Goal: Transaction & Acquisition: Purchase product/service

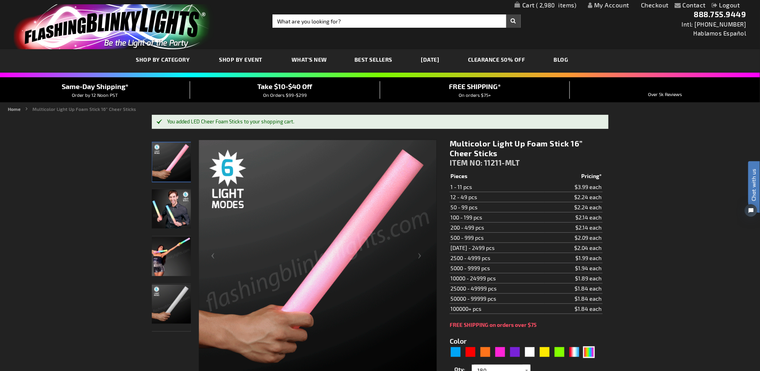
click at [544, 5] on span "2,980" at bounding box center [556, 5] width 41 height 7
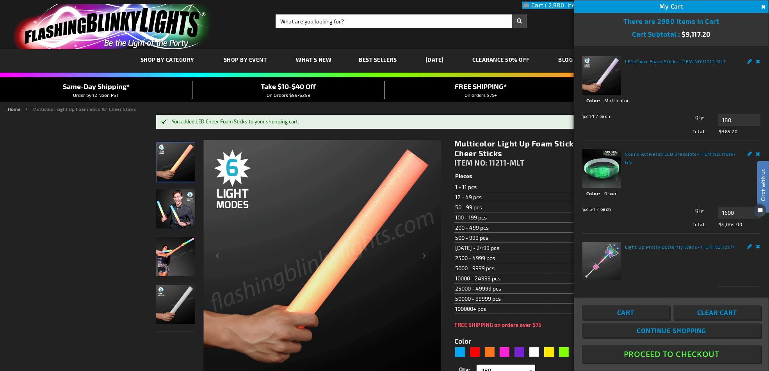
click at [760, 4] on button "Close" at bounding box center [763, 7] width 9 height 9
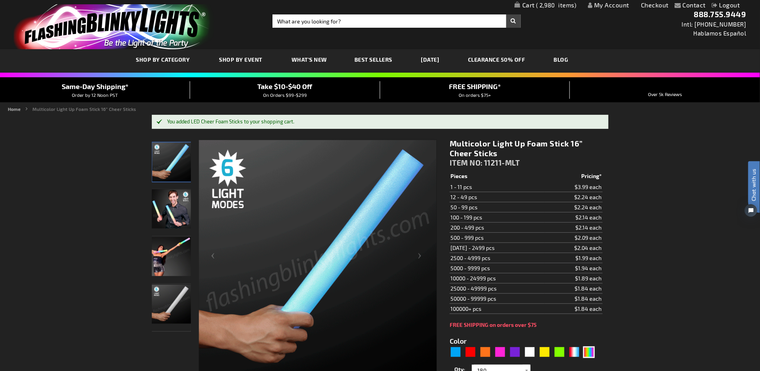
click at [540, 4] on span "2,980" at bounding box center [556, 5] width 41 height 7
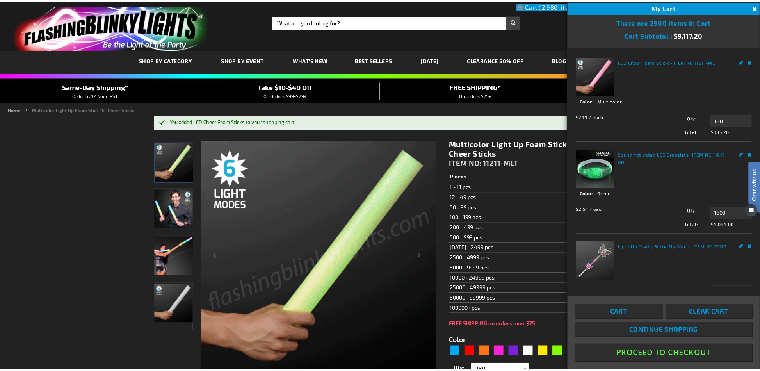
scroll to position [28, 0]
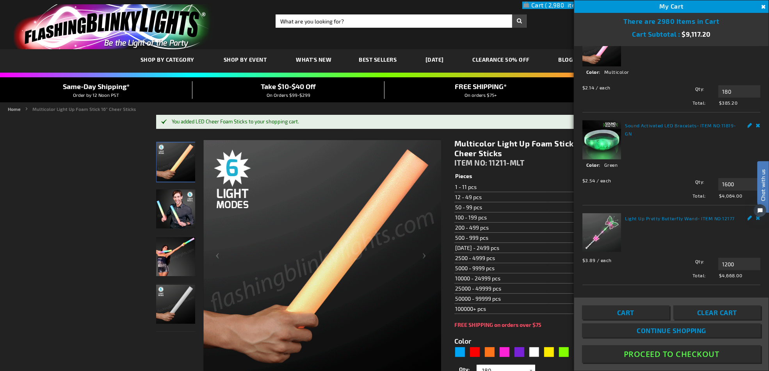
click at [717, 310] on span "Clear Cart" at bounding box center [717, 312] width 40 height 8
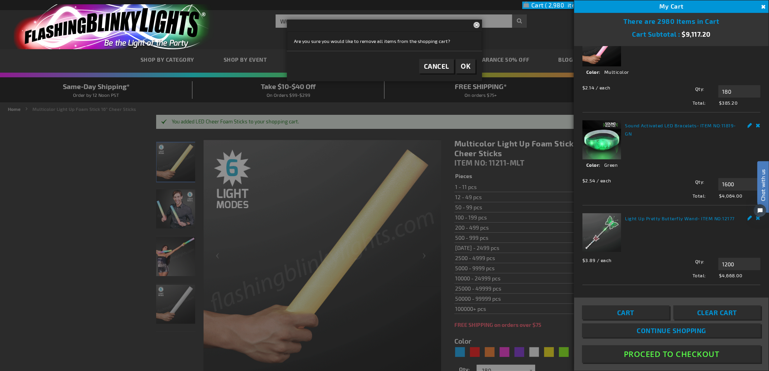
click at [470, 68] on span "OK" at bounding box center [466, 66] width 10 height 9
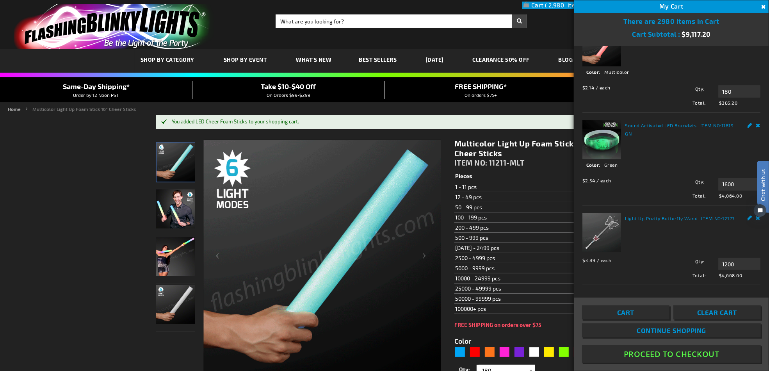
click at [698, 311] on span "Clear Cart" at bounding box center [717, 312] width 40 height 8
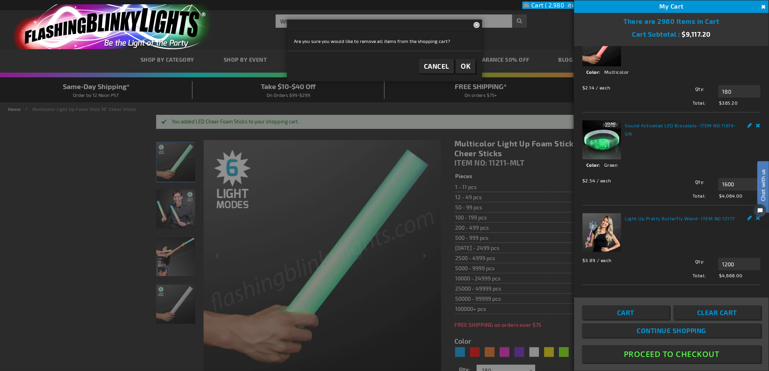
click at [467, 63] on span "OK" at bounding box center [466, 66] width 10 height 9
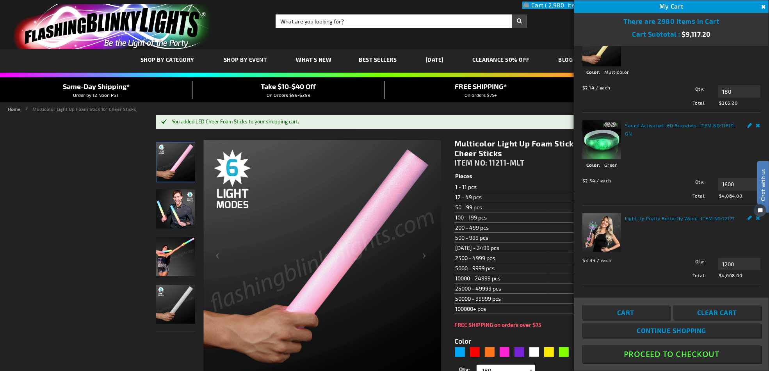
click at [760, 7] on button "Close" at bounding box center [763, 7] width 9 height 9
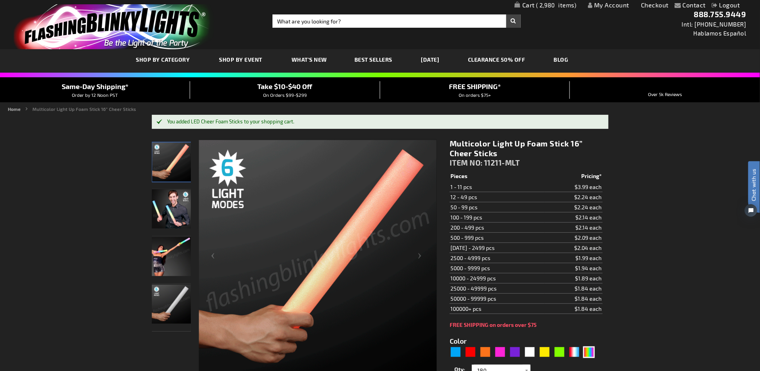
click at [550, 5] on span "2,980" at bounding box center [556, 5] width 41 height 7
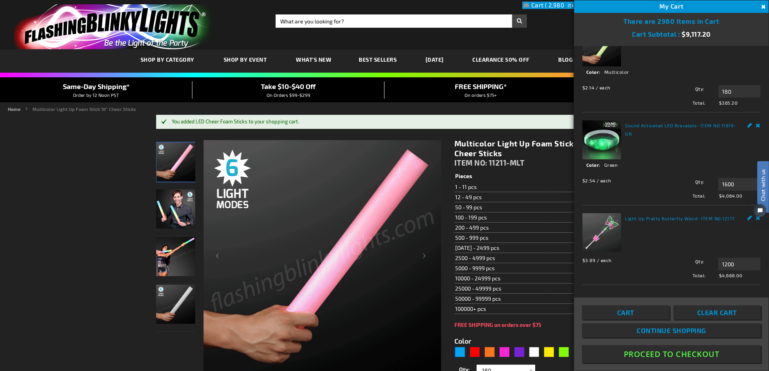
click at [710, 316] on span "Clear Cart" at bounding box center [717, 312] width 40 height 8
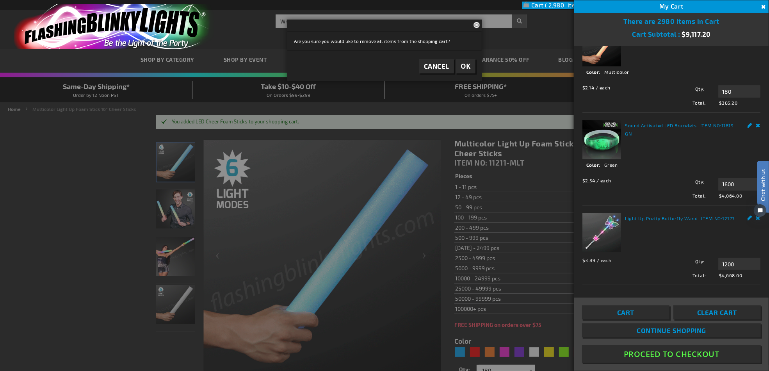
click at [468, 61] on button "OK" at bounding box center [466, 66] width 20 height 14
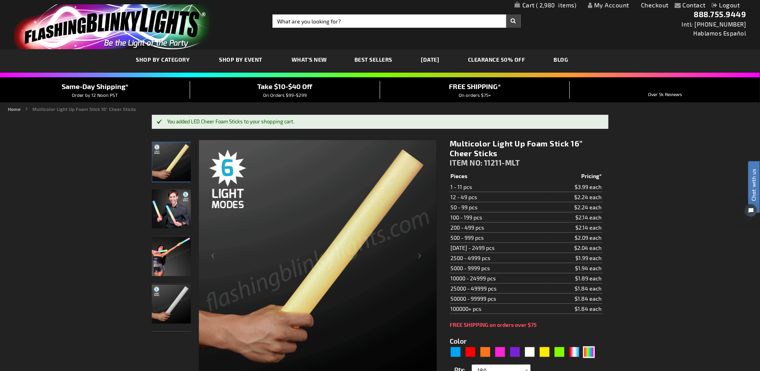
click at [556, 6] on span "2,980" at bounding box center [556, 5] width 41 height 7
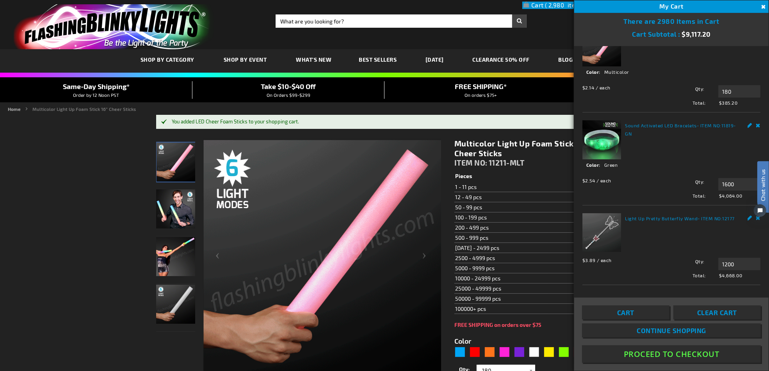
click at [668, 356] on button "Proceed To Checkout" at bounding box center [671, 354] width 179 height 18
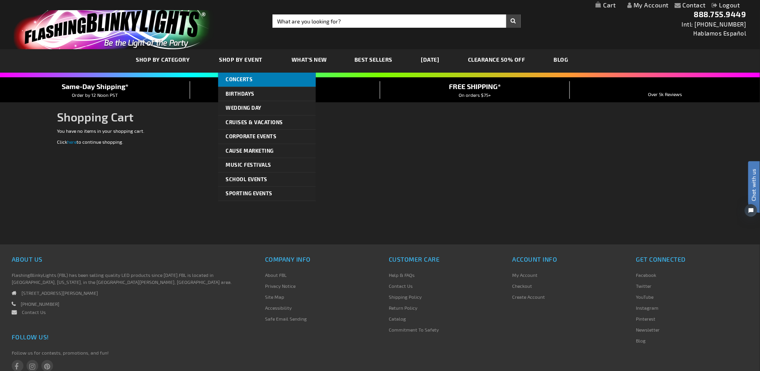
click at [243, 77] on span "Concerts" at bounding box center [239, 79] width 27 height 6
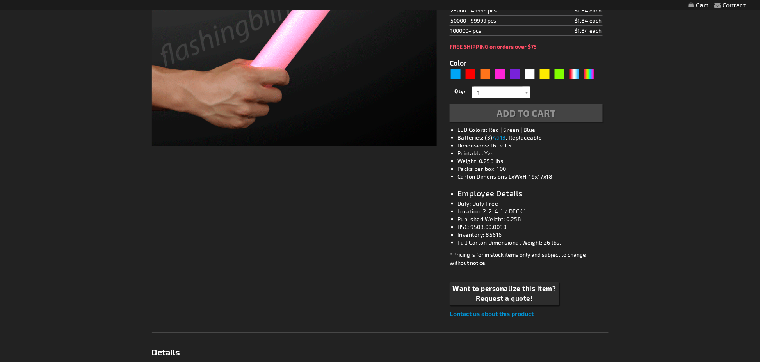
type input "5659"
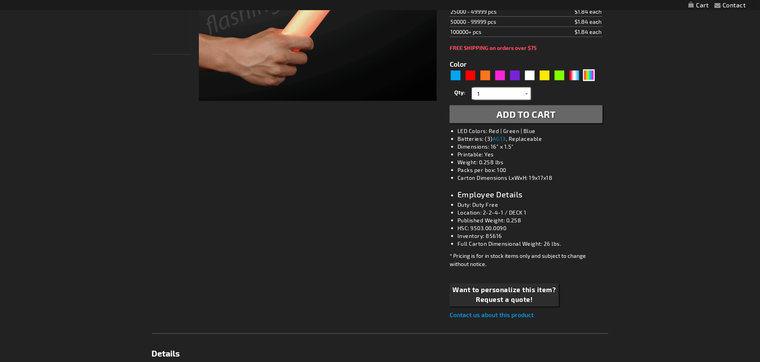
click at [520, 91] on input "1" at bounding box center [502, 94] width 57 height 12
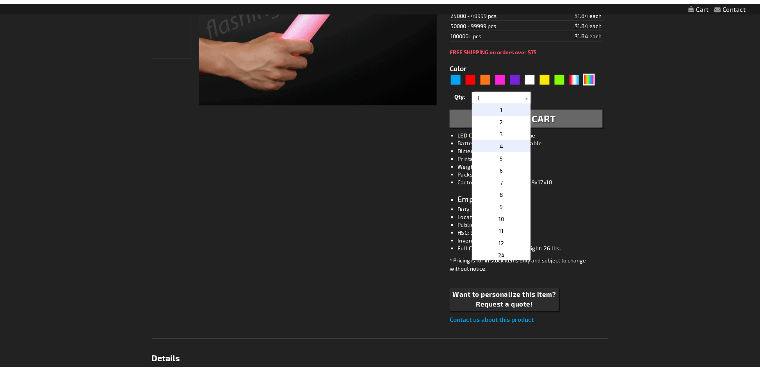
scroll to position [261, 0]
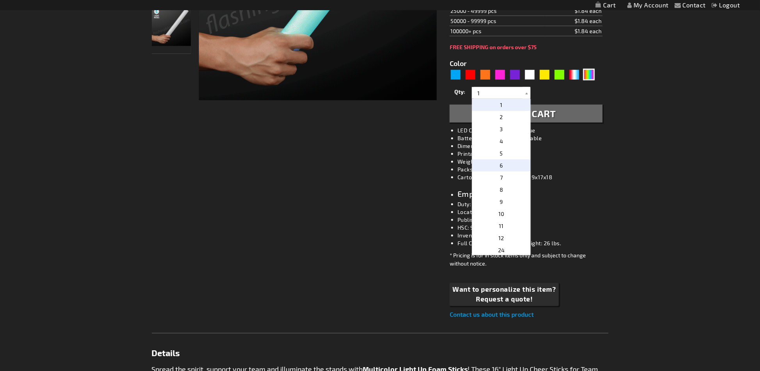
click at [495, 169] on p "6" at bounding box center [501, 165] width 59 height 12
type input "6"
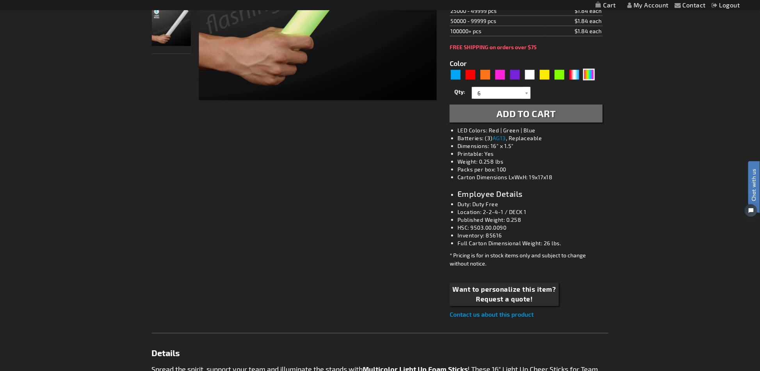
scroll to position [0, 0]
click at [559, 115] on button "Add to Cart" at bounding box center [526, 114] width 153 height 18
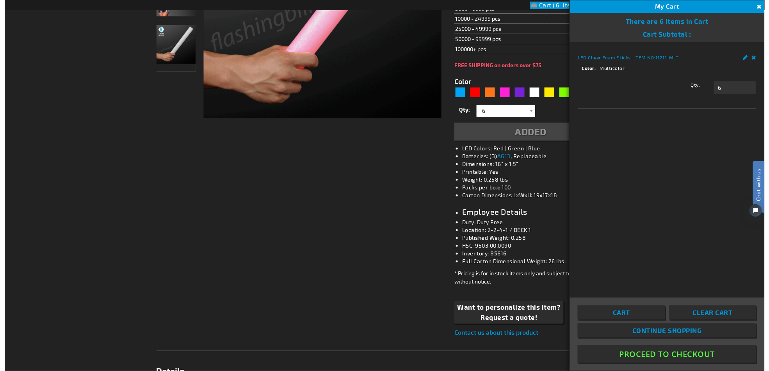
scroll to position [279, 0]
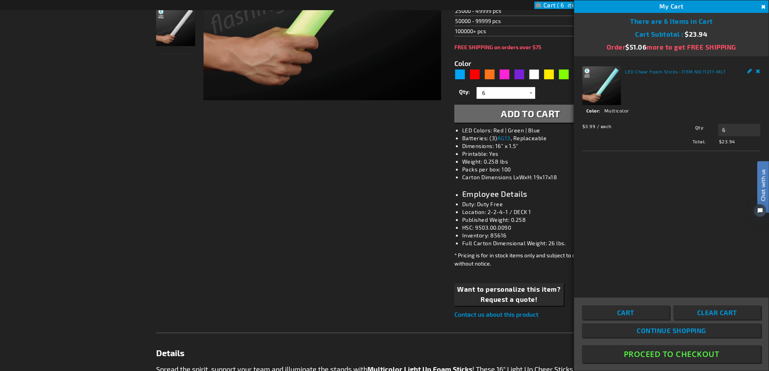
click at [651, 356] on button "Proceed To Checkout" at bounding box center [671, 354] width 179 height 18
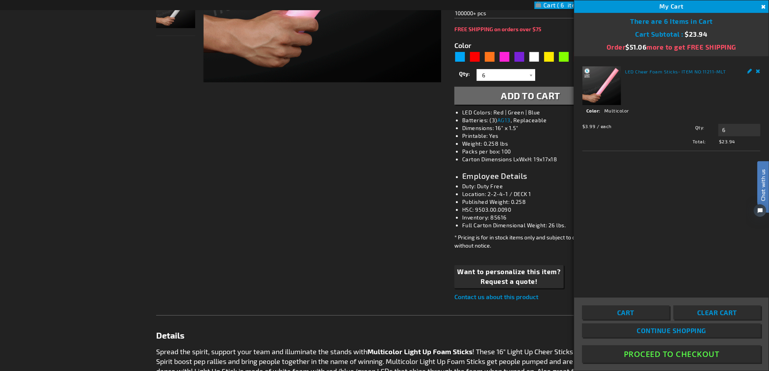
scroll to position [261, 0]
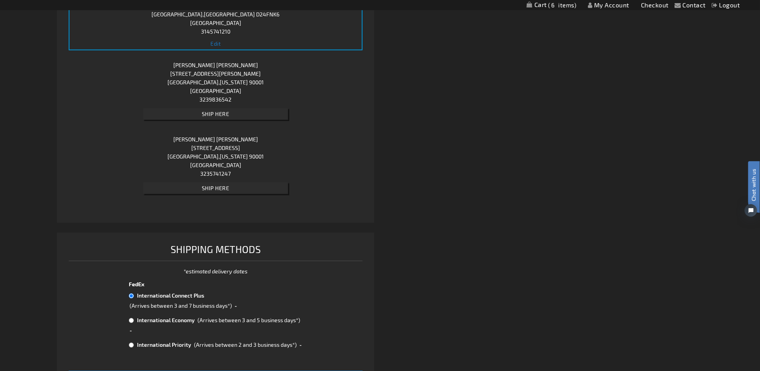
click at [242, 80] on div "Melissa Santos Alvarado 1200 zamora ave los angeles , California 90001 United S…" at bounding box center [216, 91] width 294 height 66
click at [230, 111] on button "Ship Here" at bounding box center [215, 114] width 145 height 12
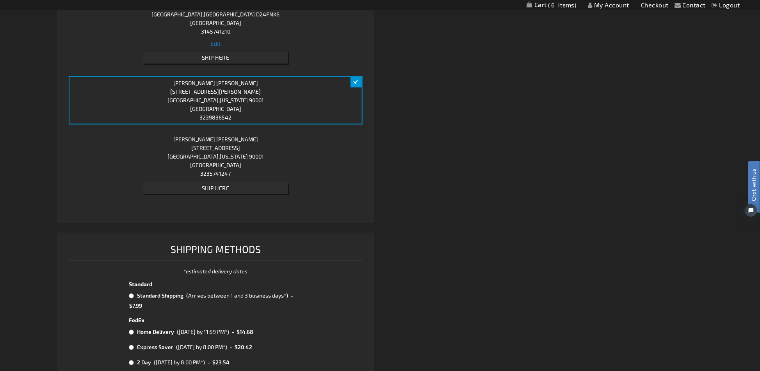
scroll to position [312, 0]
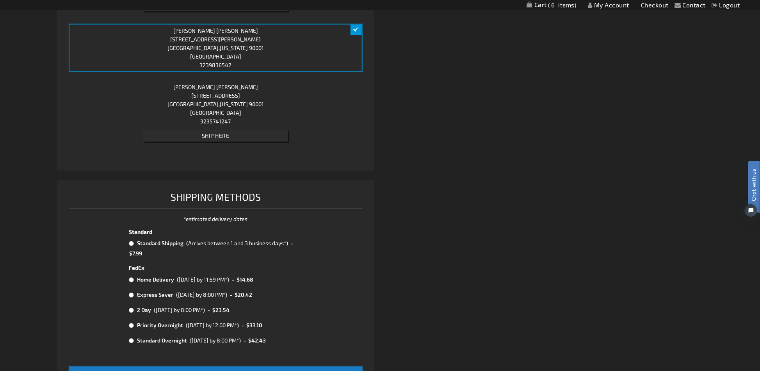
click at [130, 326] on input "radio" at bounding box center [131, 325] width 5 height 6
radio input "true"
click at [623, 201] on div "Shipping Review & Payments Estimated Total $26.21 6 Express Checkout STANDARD C…" at bounding box center [380, 100] width 646 height 611
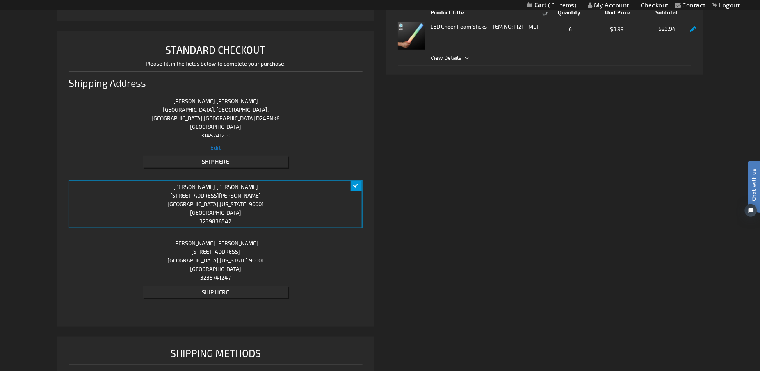
scroll to position [0, 0]
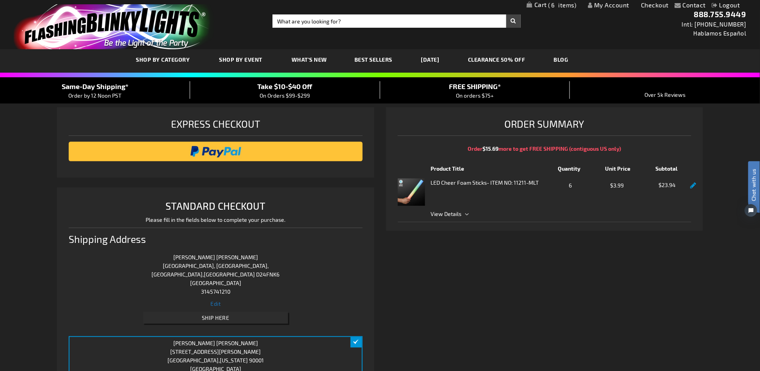
click at [347, 21] on input "Search" at bounding box center [397, 20] width 248 height 13
click at [314, 20] on input "Search" at bounding box center [397, 20] width 248 height 13
type input "12010"
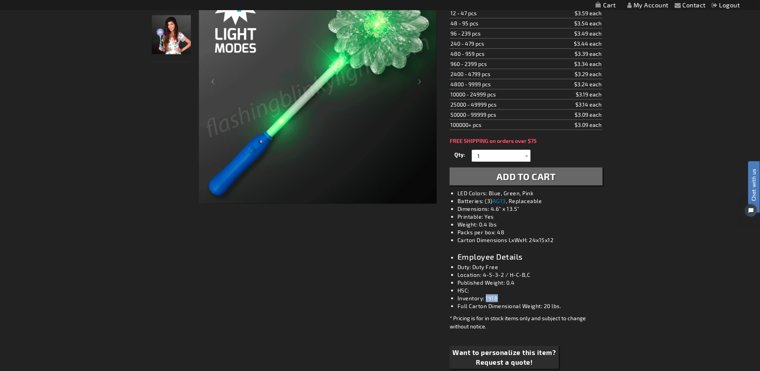
drag, startPoint x: 498, startPoint y: 299, endPoint x: 487, endPoint y: 298, distance: 11.0
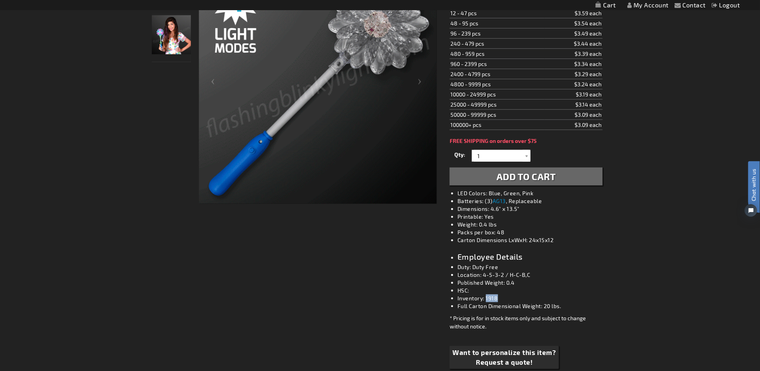
click at [487, 298] on li "Inventory: 1918" at bounding box center [534, 298] width 153 height 8
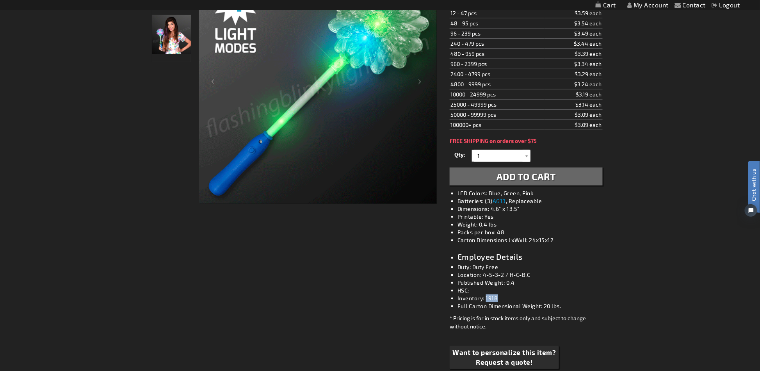
click at [558, 294] on li "Inventory: 1918" at bounding box center [534, 298] width 153 height 8
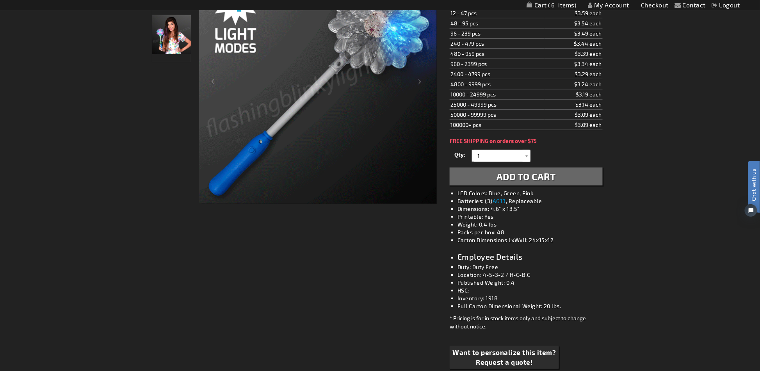
click at [503, 299] on li "Inventory: 1918" at bounding box center [534, 298] width 153 height 8
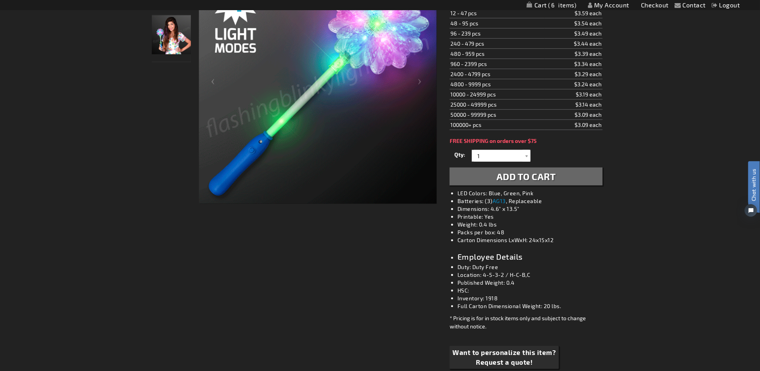
click at [500, 300] on li "Inventory: 1918" at bounding box center [534, 298] width 153 height 8
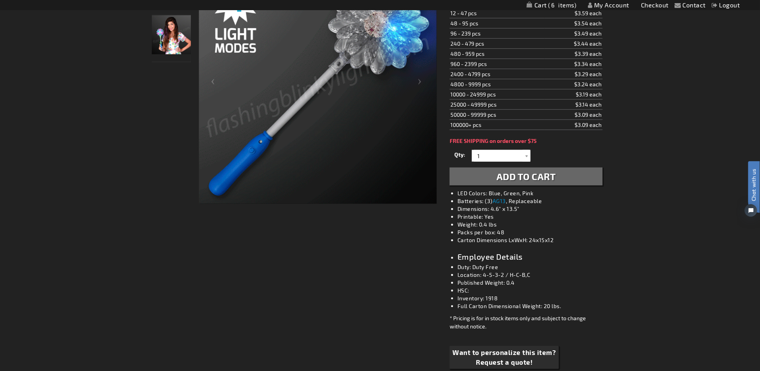
click at [659, 282] on div "Contact Compare Products My Account Checkout Logout Skip to Content My Cart 6 6…" at bounding box center [380, 360] width 760 height 1033
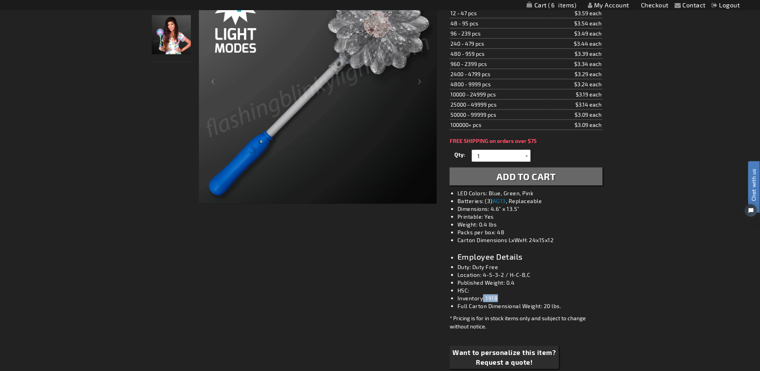
drag, startPoint x: 504, startPoint y: 300, endPoint x: 483, endPoint y: 300, distance: 20.3
click at [483, 300] on li "Inventory: 1918" at bounding box center [534, 298] width 153 height 8
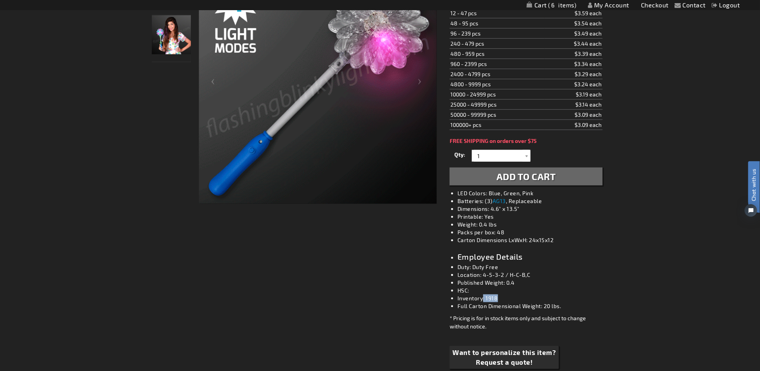
click at [518, 301] on li "Inventory: 1918" at bounding box center [534, 298] width 153 height 8
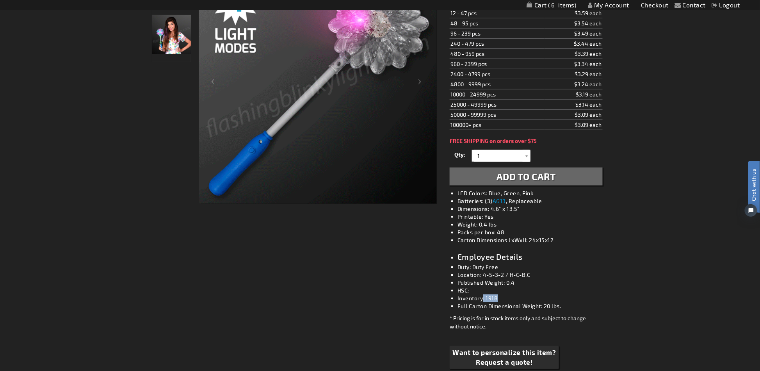
click at [500, 300] on li "Inventory: 1918" at bounding box center [534, 298] width 153 height 8
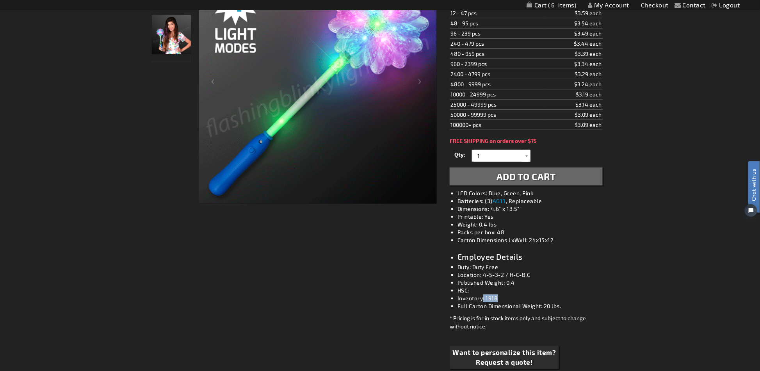
click at [502, 299] on li "Inventory: 1918" at bounding box center [534, 298] width 153 height 8
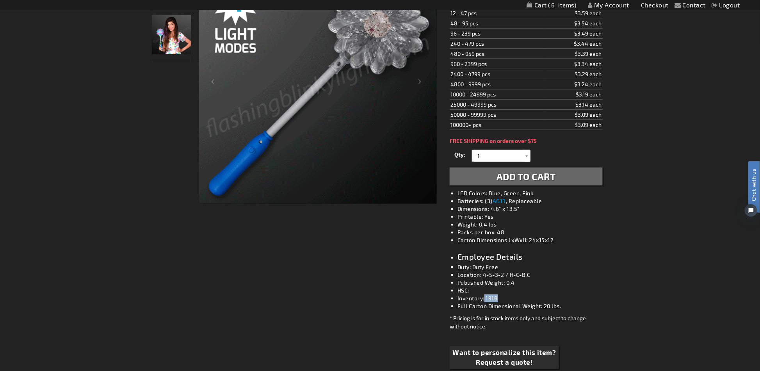
drag, startPoint x: 504, startPoint y: 299, endPoint x: 485, endPoint y: 299, distance: 18.7
click at [485, 299] on li "Inventory: 1918" at bounding box center [534, 298] width 153 height 8
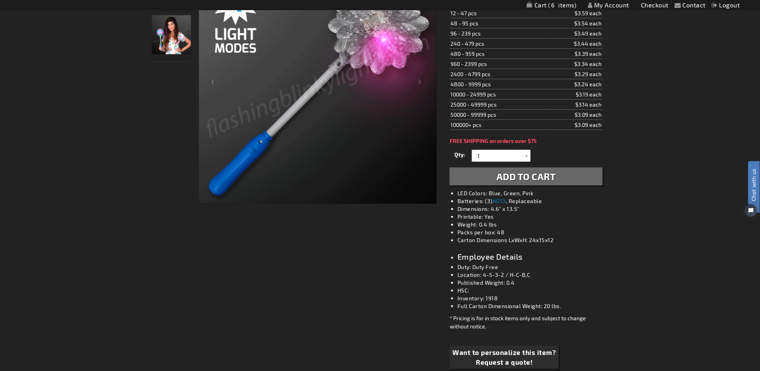
click at [513, 303] on li "Full Carton Dimensional Weight: 20 lbs." at bounding box center [534, 306] width 153 height 8
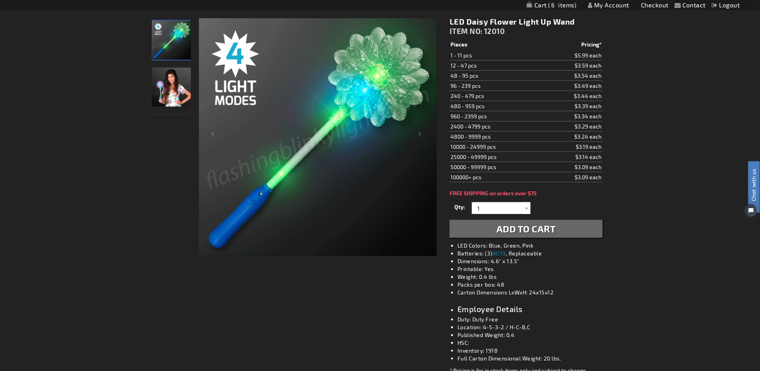
scroll to position [52, 0]
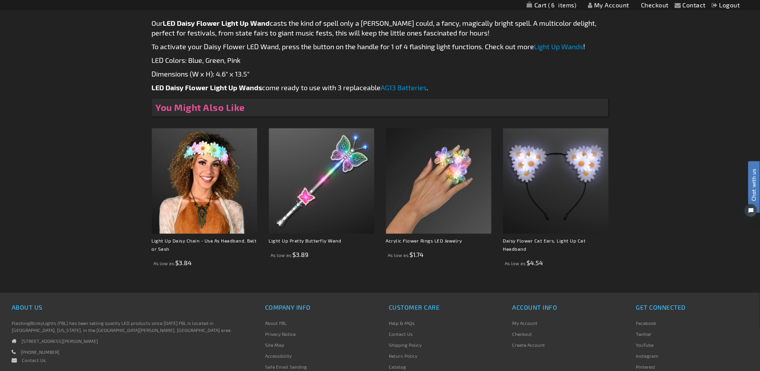
scroll to position [409, 0]
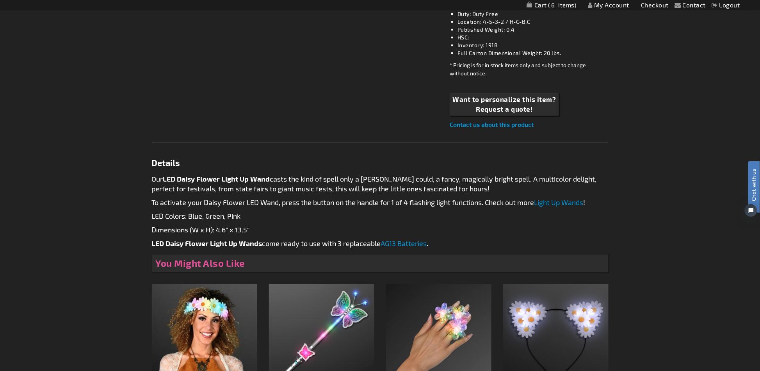
click at [335, 119] on div "Checkout as a new customer Creating an account has many benefits: See order and…" at bounding box center [380, 77] width 457 height 743
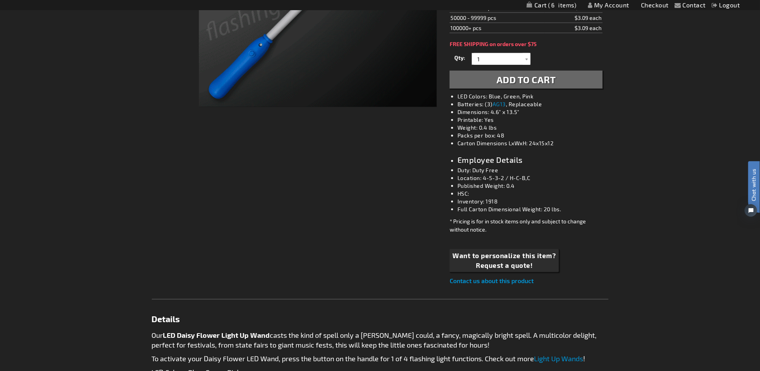
scroll to position [0, 0]
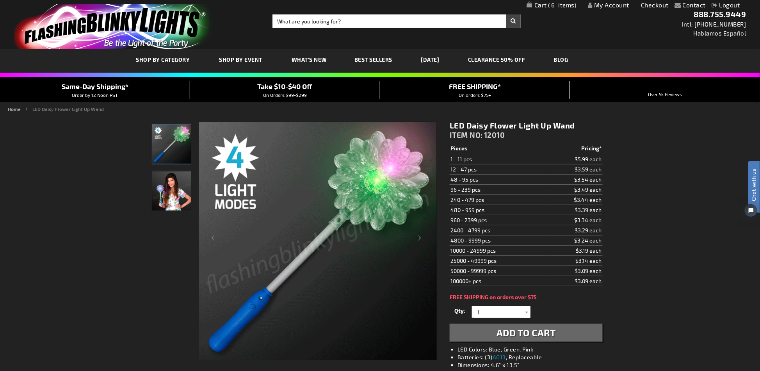
click at [87, 21] on img "store logo" at bounding box center [114, 26] width 201 height 45
